Goal: Information Seeking & Learning: Learn about a topic

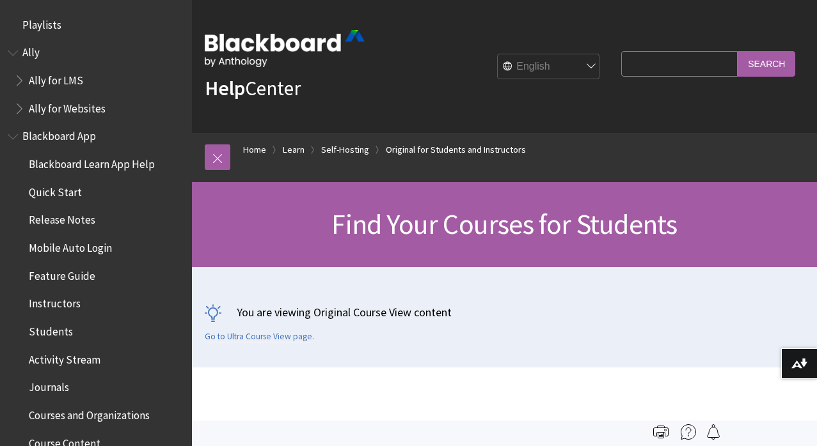
scroll to position [1473, 0]
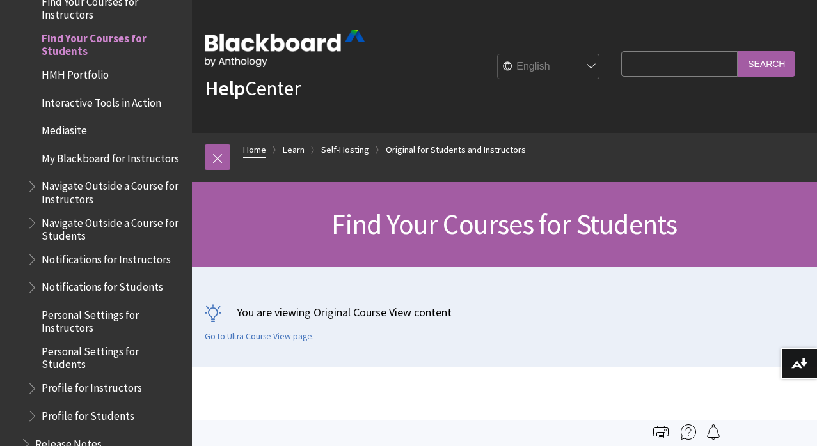
click at [258, 150] on link "Home" at bounding box center [254, 150] width 23 height 16
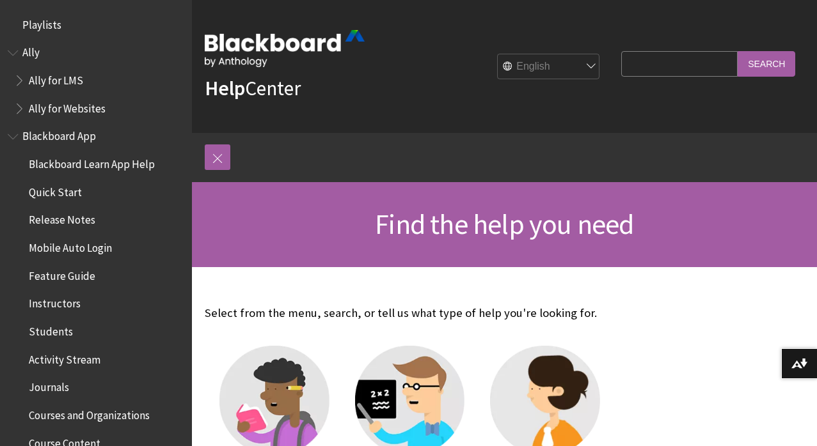
click at [37, 333] on span "Students" at bounding box center [51, 329] width 44 height 17
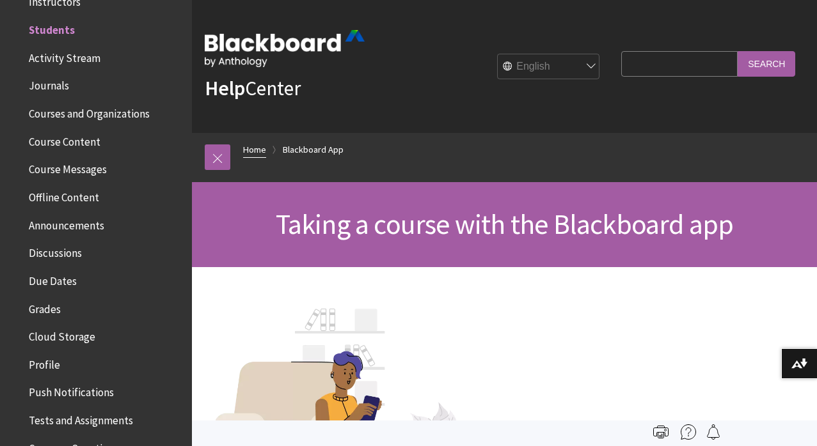
click at [254, 151] on link "Home" at bounding box center [254, 150] width 23 height 16
